Goal: Transaction & Acquisition: Purchase product/service

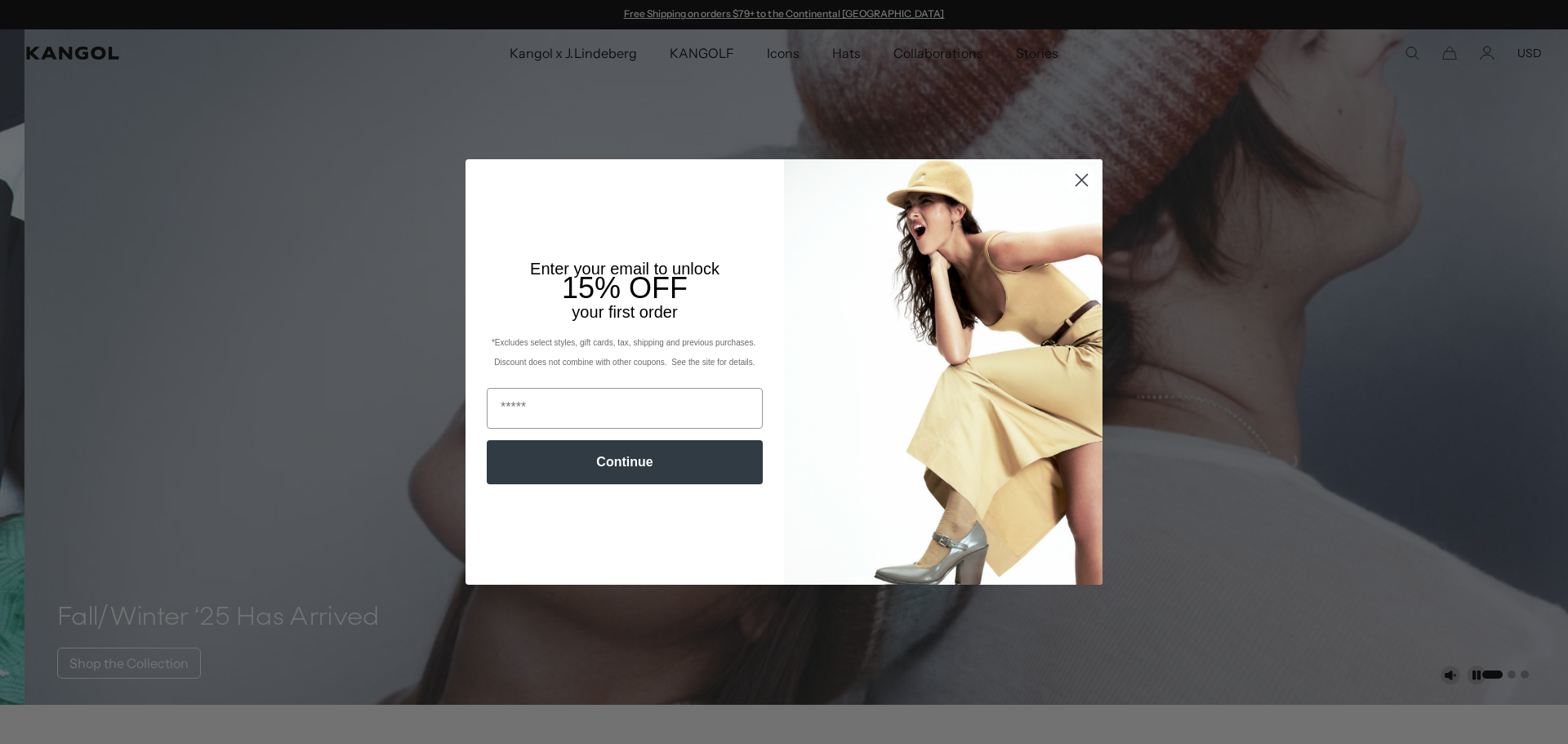
click at [1073, 180] on circle "Close dialog" at bounding box center [1082, 180] width 27 height 27
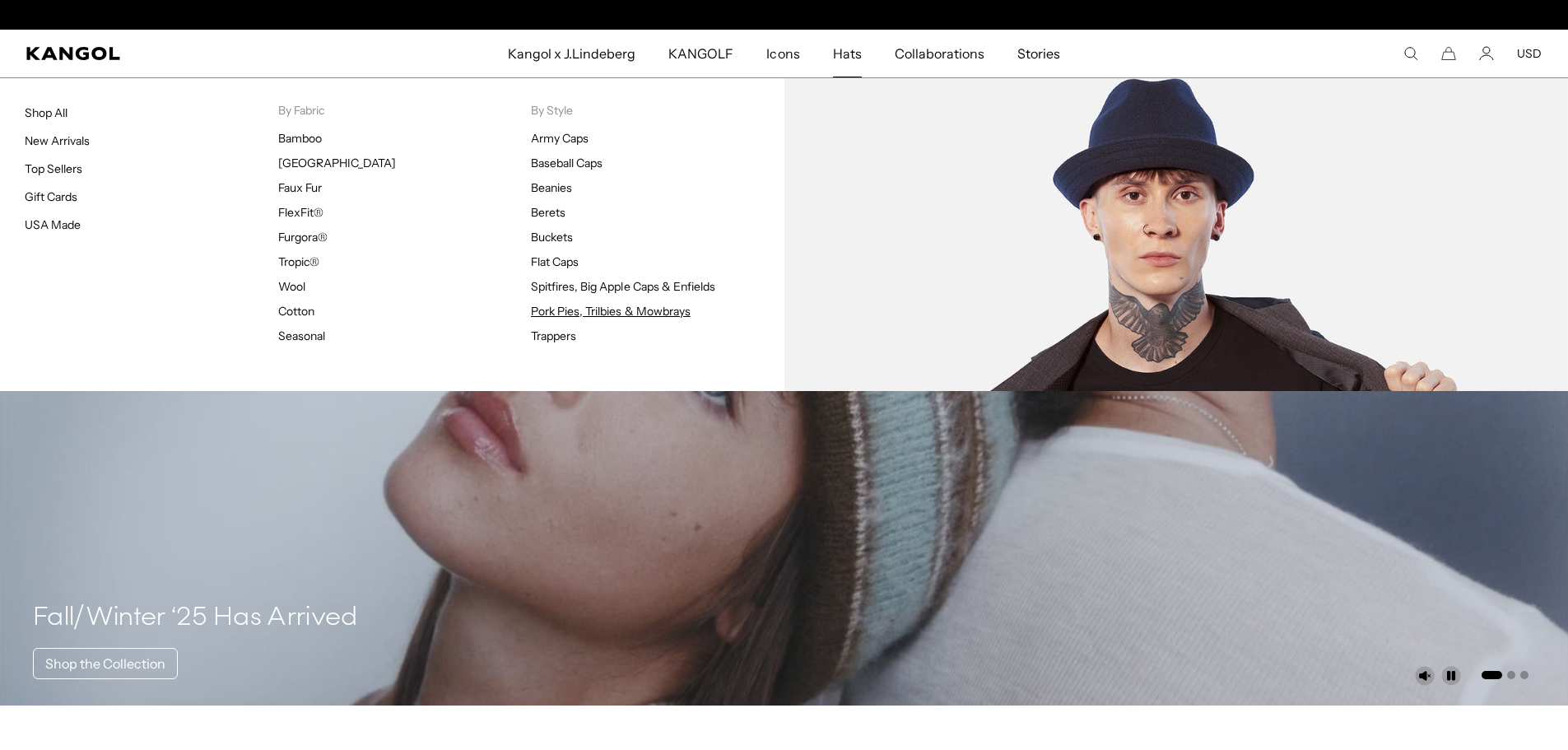
scroll to position [0, 339]
click at [593, 308] on link "Pork Pies, Trilbies & Mowbrays" at bounding box center [611, 311] width 160 height 15
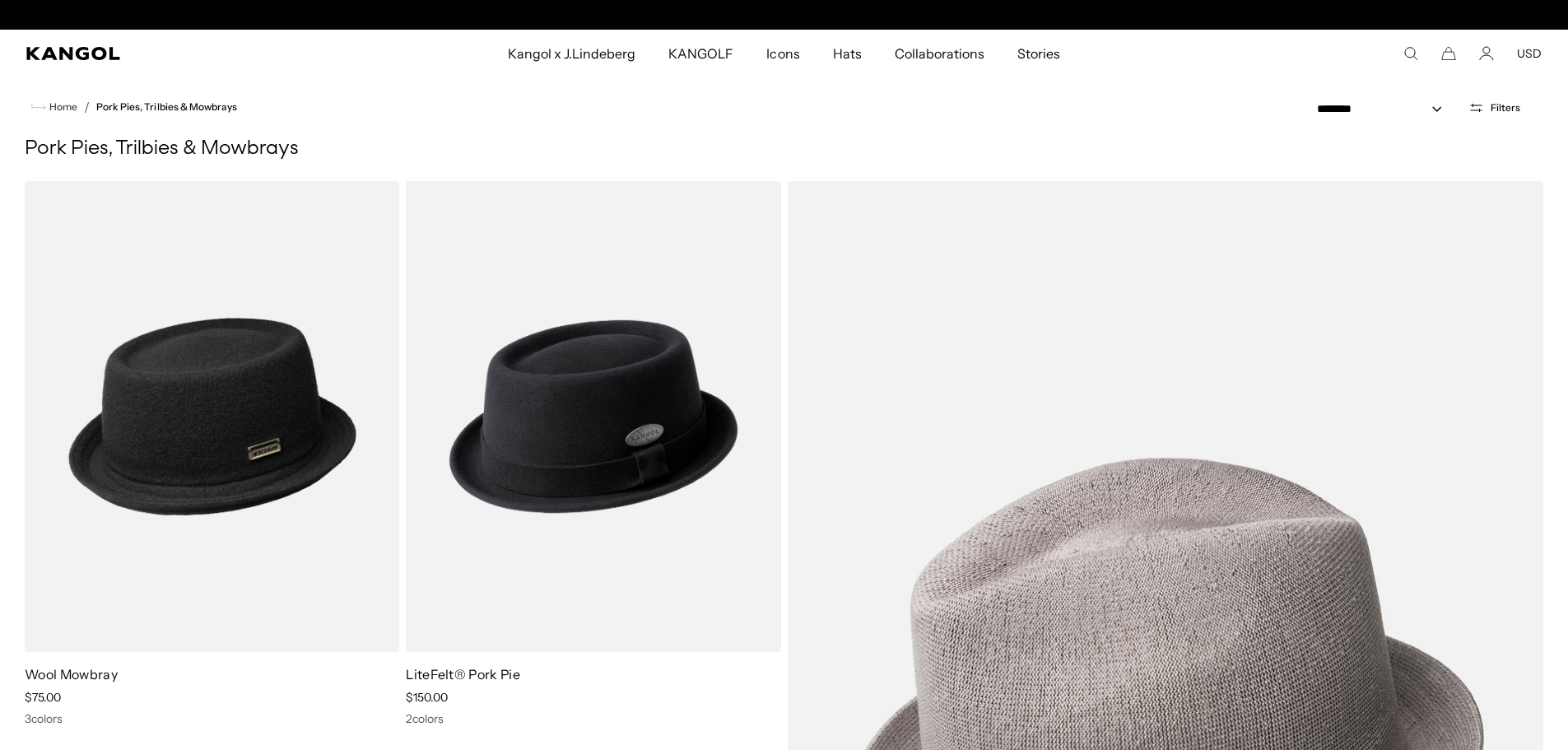
scroll to position [0, 339]
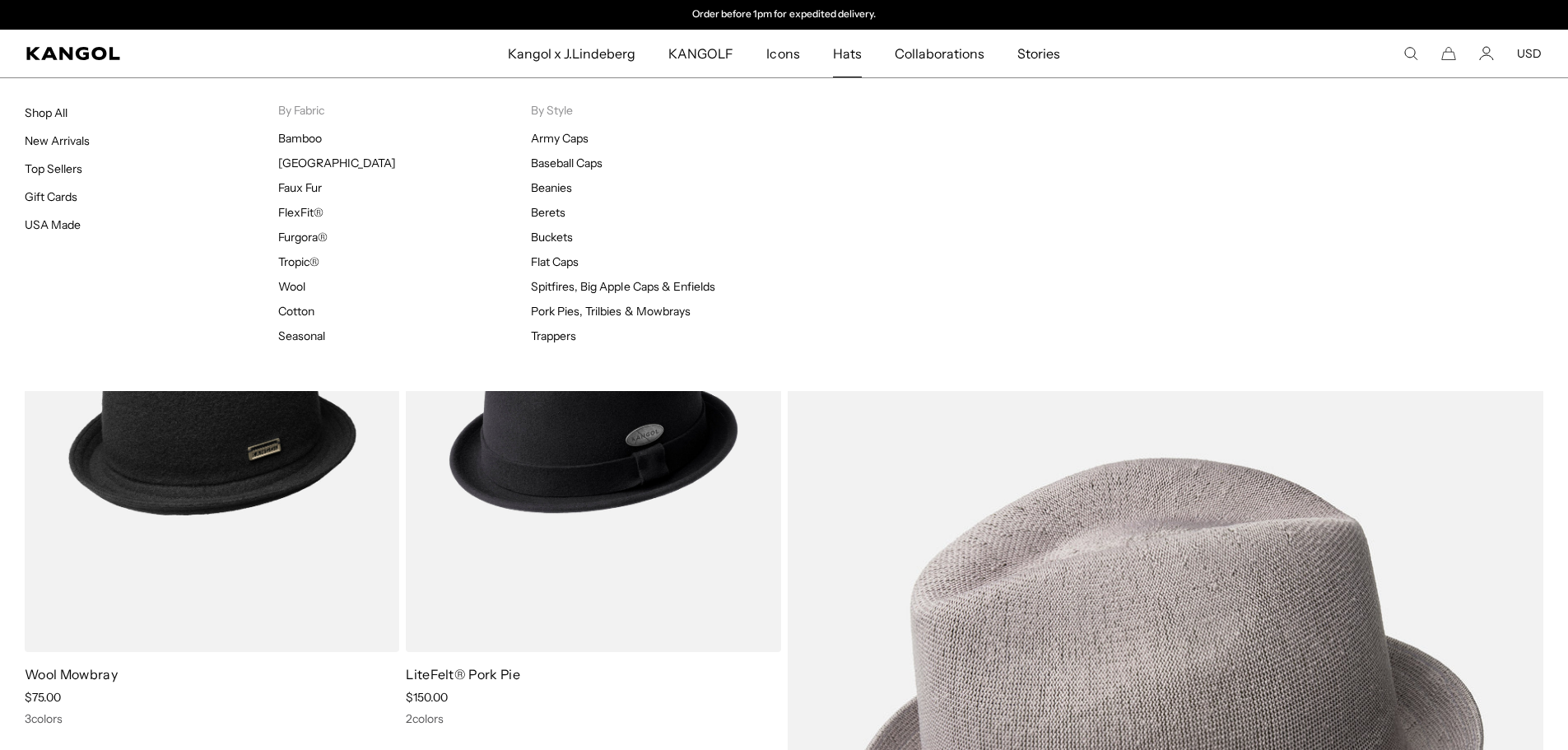
click at [852, 55] on span "Hats" at bounding box center [848, 53] width 29 height 48
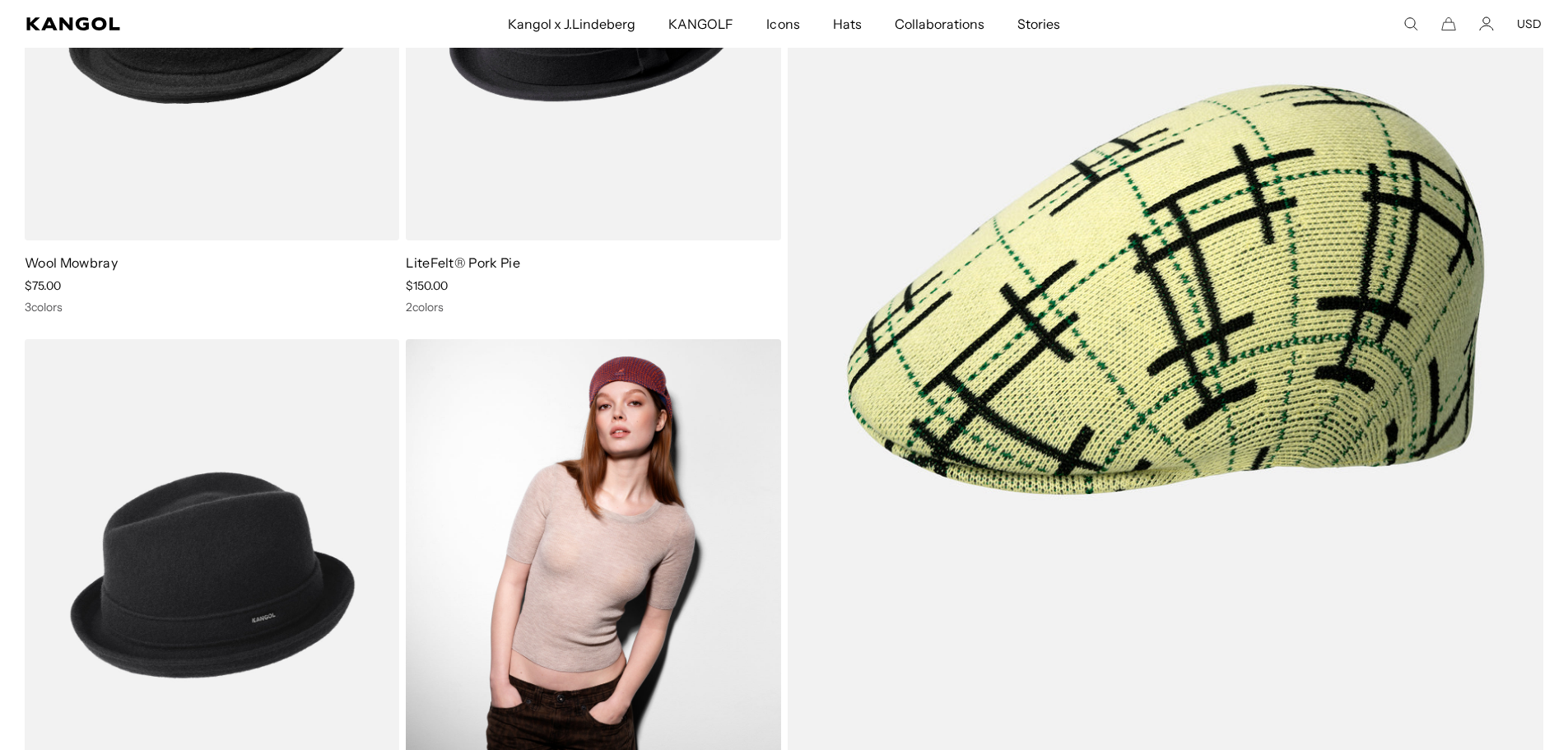
scroll to position [0, 339]
click at [615, 535] on img at bounding box center [593, 574] width 375 height 471
